Goal: Information Seeking & Learning: Learn about a topic

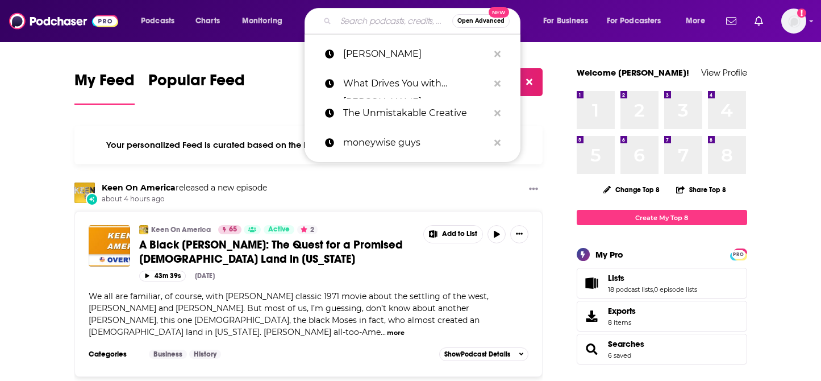
click at [359, 27] on input "Search podcasts, credits, & more..." at bounding box center [394, 21] width 117 height 18
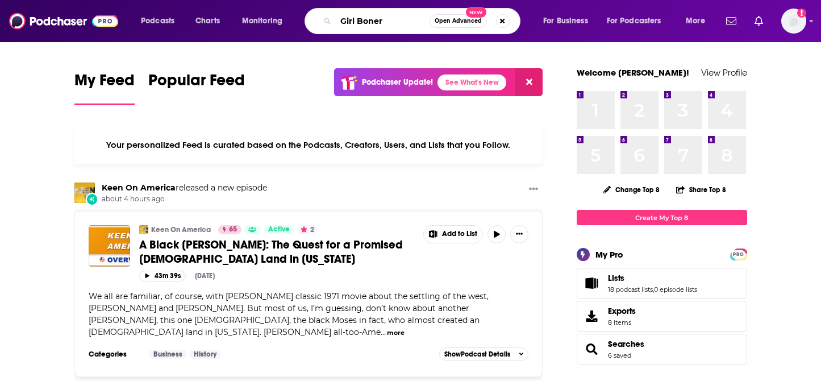
type input "Girl Boner"
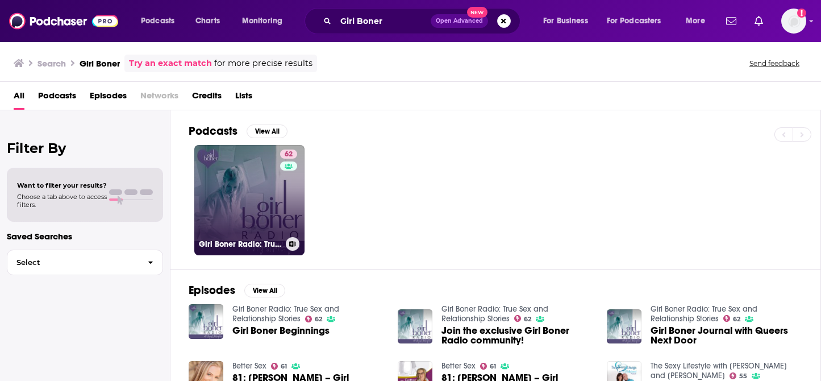
click at [242, 236] on link "62 Girl Boner Radio: True Sex and Relationship Stories" at bounding box center [249, 200] width 110 height 110
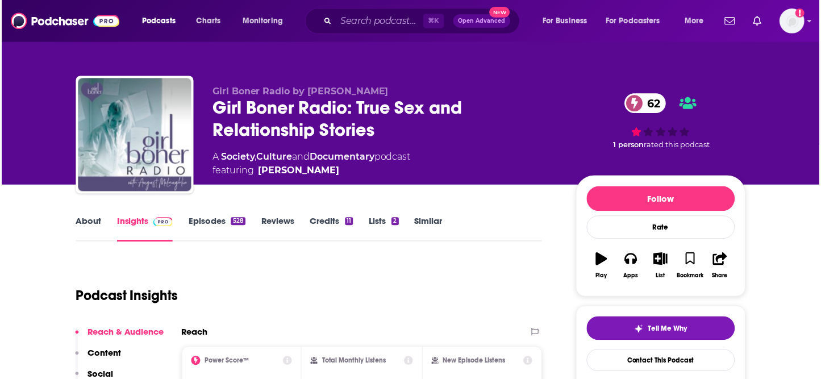
scroll to position [44, 0]
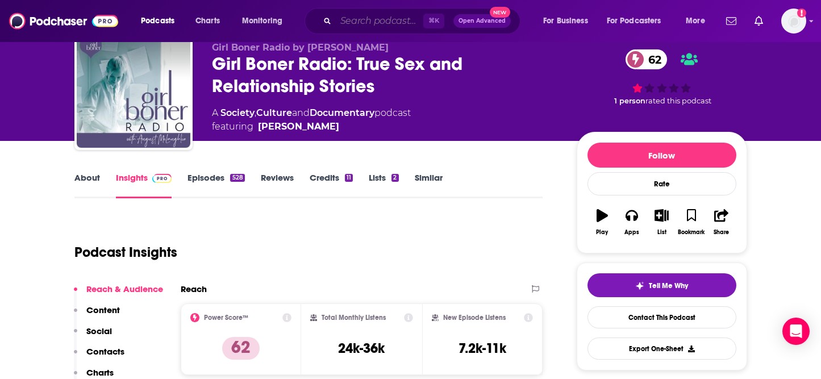
click at [350, 29] on input "Search podcasts, credits, & more..." at bounding box center [380, 21] width 88 height 18
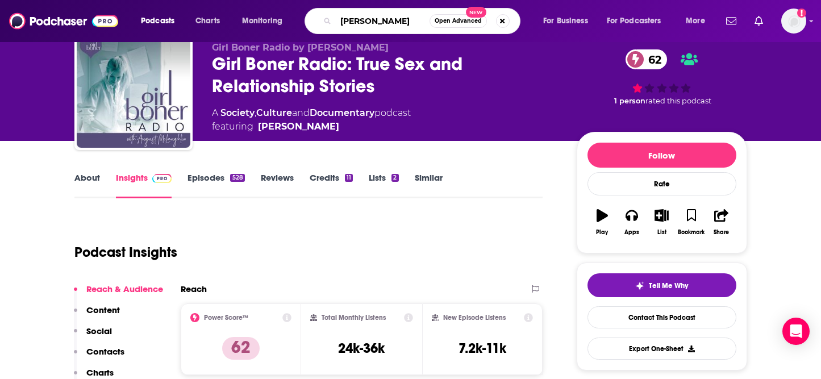
type input "[PERSON_NAME]"
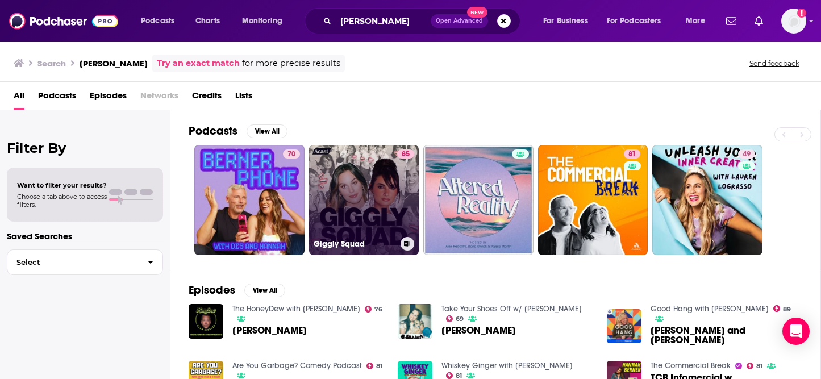
click at [357, 225] on link "85 Giggly Squad" at bounding box center [364, 200] width 110 height 110
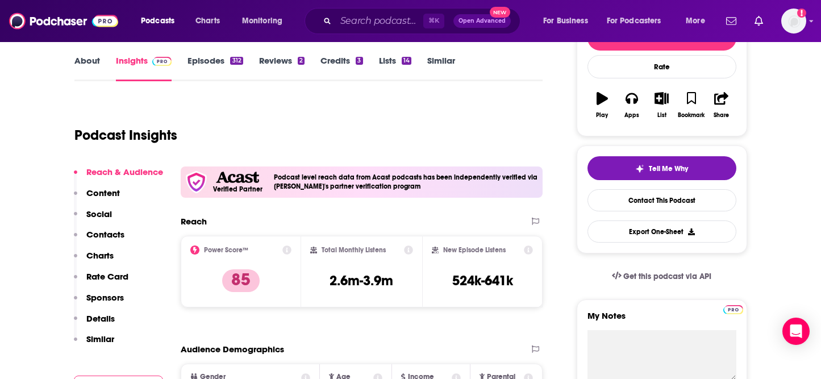
scroll to position [163, 0]
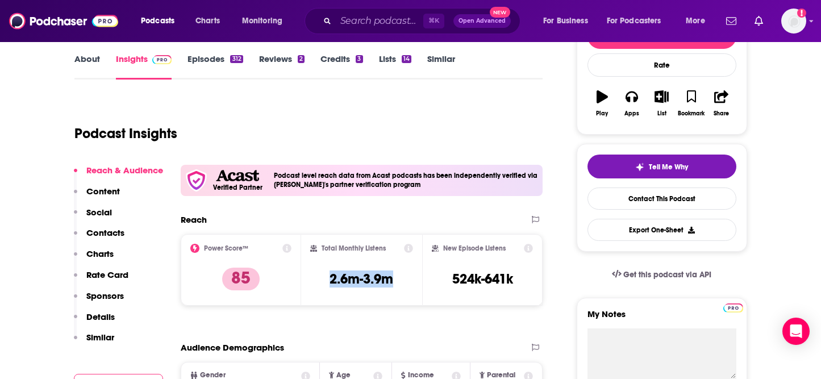
drag, startPoint x: 392, startPoint y: 280, endPoint x: 323, endPoint y: 279, distance: 68.8
click at [323, 279] on div "Total Monthly Listens 2.6m-3.9m" at bounding box center [361, 270] width 103 height 52
copy h3 "2.6m-3.9m"
